Goal: Information Seeking & Learning: Learn about a topic

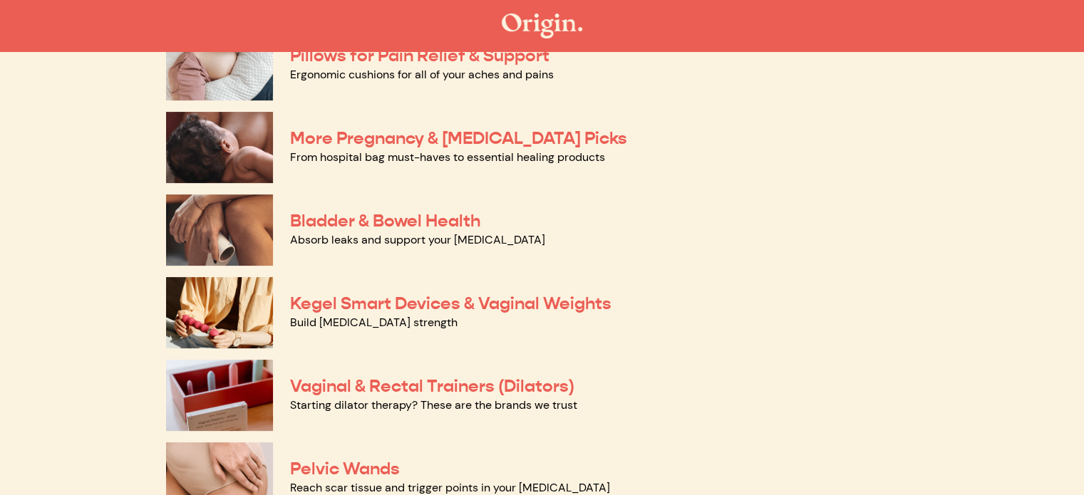
scroll to position [285, 0]
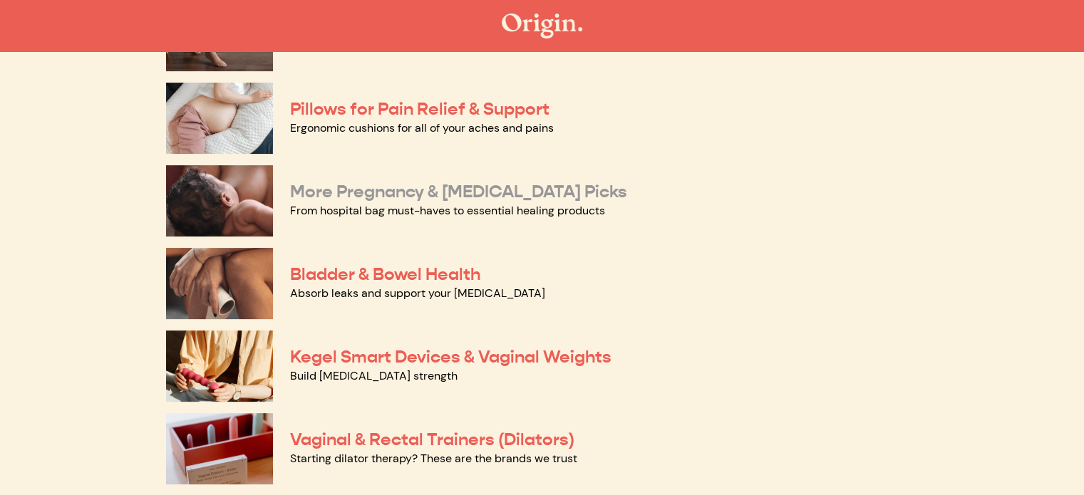
click at [505, 191] on link "More Pregnancy & [MEDICAL_DATA] Picks" at bounding box center [458, 191] width 337 height 21
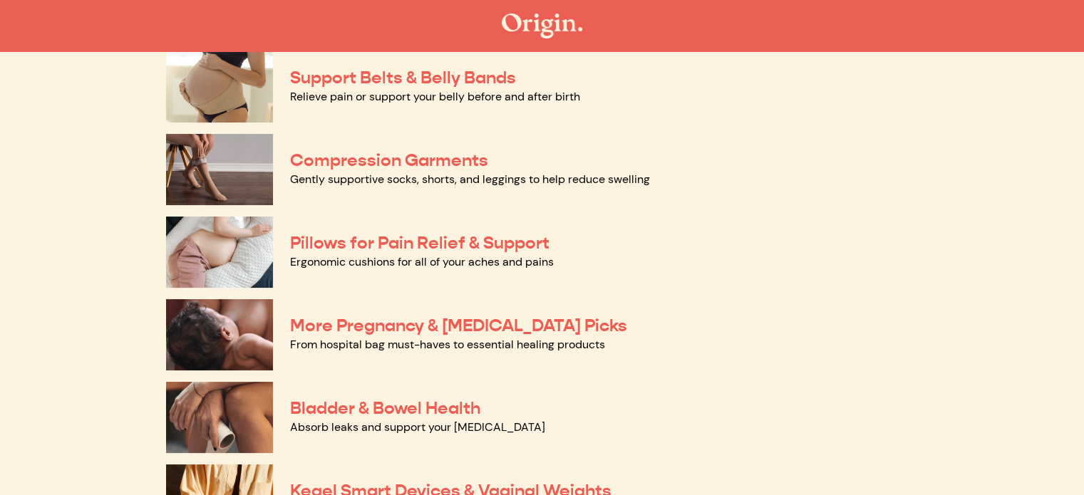
scroll to position [151, 0]
click at [504, 244] on link "Pillows for Pain Relief & Support" at bounding box center [419, 242] width 259 height 21
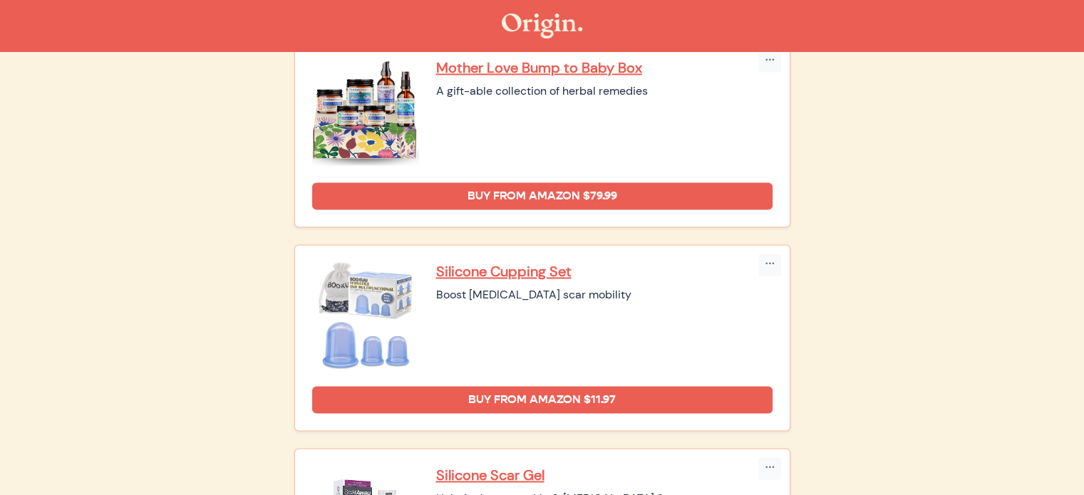
scroll to position [2020, 0]
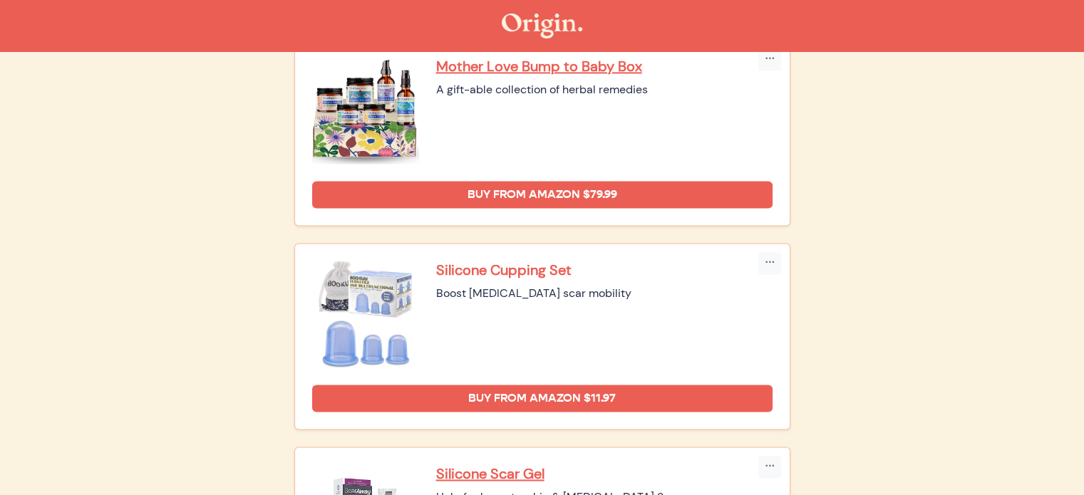
click at [547, 264] on p "Silicone Cupping Set" at bounding box center [604, 270] width 336 height 19
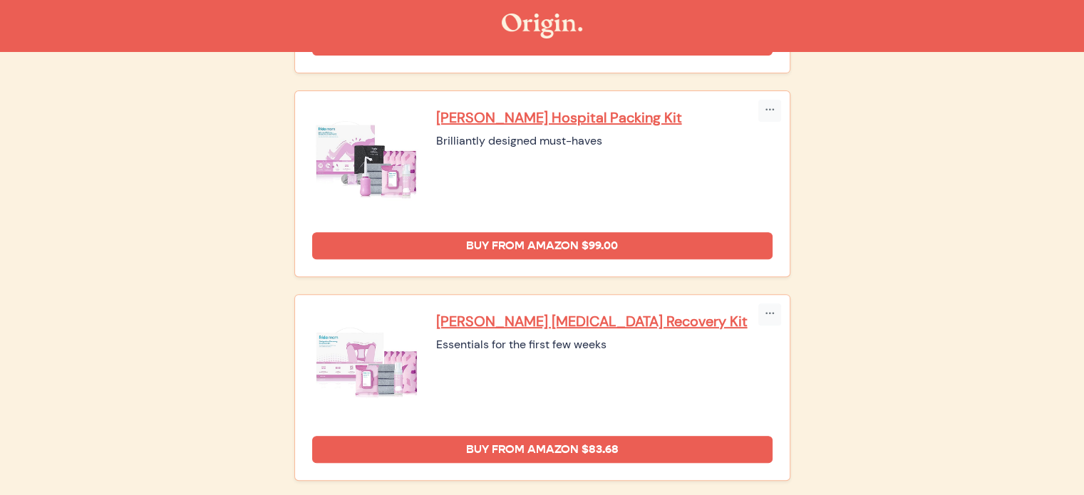
scroll to position [0, 0]
